Goal: Find specific page/section: Find specific page/section

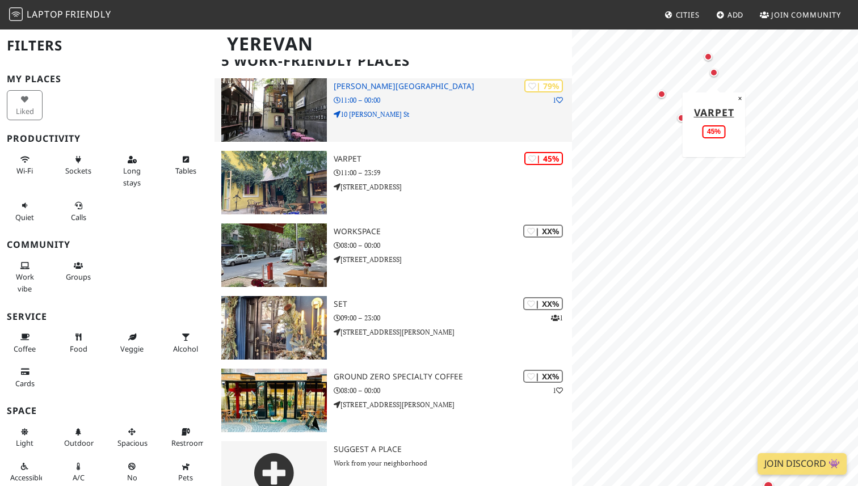
scroll to position [102, 0]
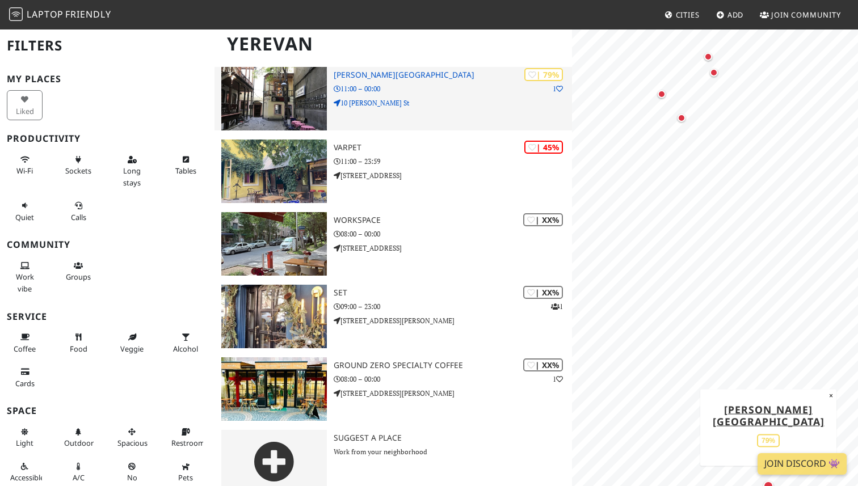
click at [292, 85] on img at bounding box center [274, 99] width 106 height 64
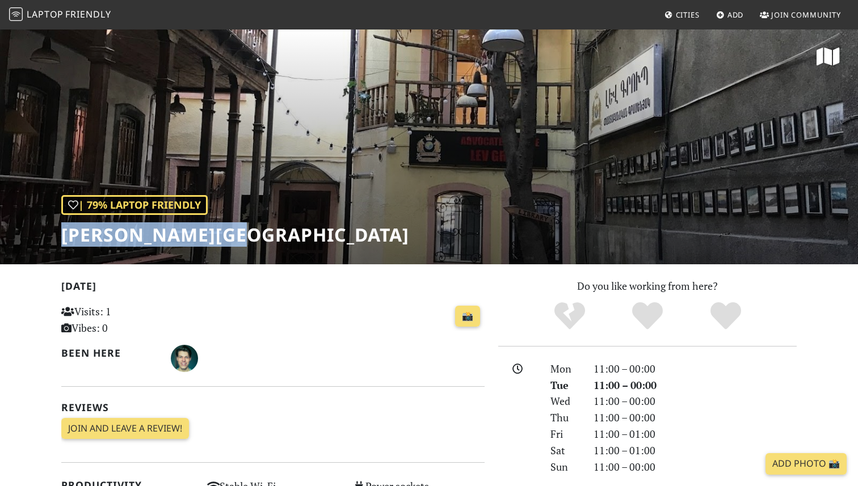
drag, startPoint x: 56, startPoint y: 230, endPoint x: 253, endPoint y: 233, distance: 196.9
click at [253, 233] on div "| 79% Laptop Friendly Mirzoyan Library" at bounding box center [429, 146] width 858 height 236
copy h1 "[PERSON_NAME][GEOGRAPHIC_DATA]"
